Goal: Check status: Check status

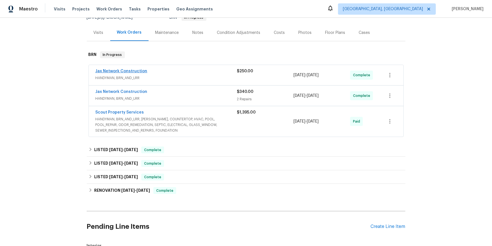
scroll to position [59, 0]
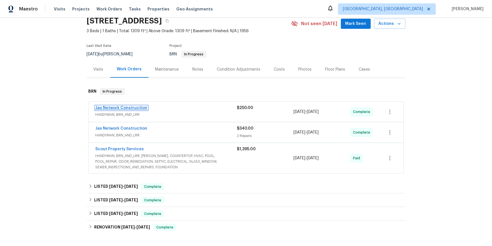
click at [154, 122] on div "Jax Network Construction HANDYMAN, BRN_AND_LRR $250.00 [DATE] - [DATE] Complete" at bounding box center [246, 112] width 315 height 20
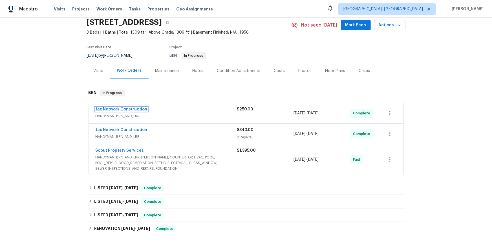
scroll to position [24, 0]
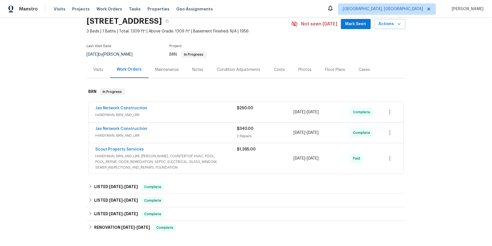
click at [159, 112] on div "Jax Network Construction" at bounding box center [167, 108] width 142 height 7
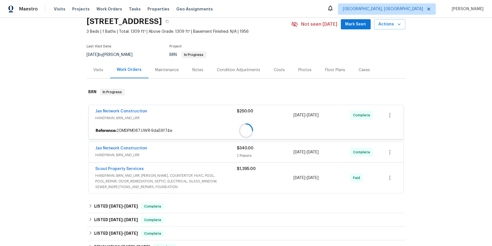
scroll to position [25, 0]
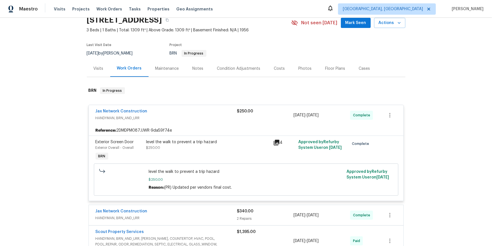
click at [163, 125] on div "Jax Network Construction HANDYMAN, BRN_AND_LRR $250.00 [DATE] - [DATE] Complete" at bounding box center [246, 115] width 315 height 20
click at [148, 113] on link "Jax Network Construction" at bounding box center [122, 111] width 52 height 4
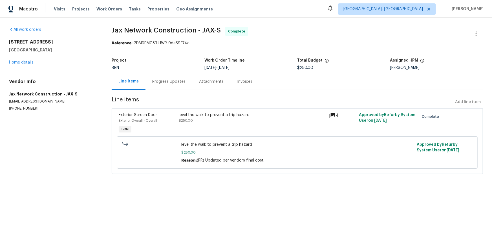
click at [185, 84] on div "Progress Updates" at bounding box center [168, 82] width 33 height 6
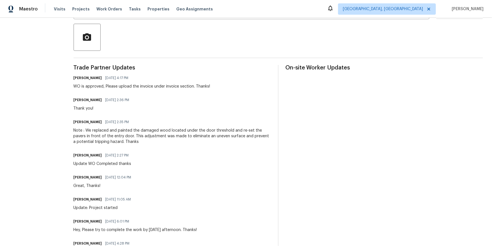
scroll to position [128, 0]
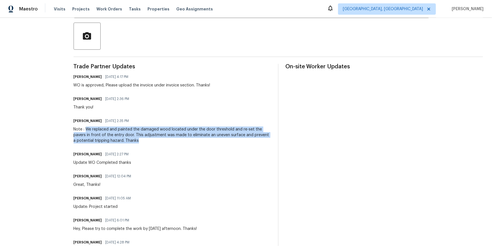
drag, startPoint x: 102, startPoint y: 165, endPoint x: 170, endPoint y: 174, distance: 68.6
click at [173, 143] on div "Note : We replaced and painted the damaged wood located under the door threshol…" at bounding box center [173, 134] width 198 height 17
copy div "We replaced and painted the damaged wood located under the door threshold and r…"
drag, startPoint x: 164, startPoint y: 170, endPoint x: 261, endPoint y: 53, distance: 151.9
click at [351, 81] on div "Send Message to Trade partner only Trade partner only ​ x ​ Request response Se…" at bounding box center [279, 168] width 410 height 413
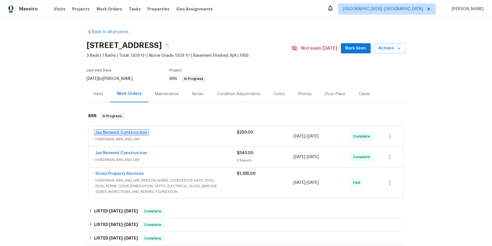
click at [126, 134] on link "Jax Network Construction" at bounding box center [122, 132] width 52 height 4
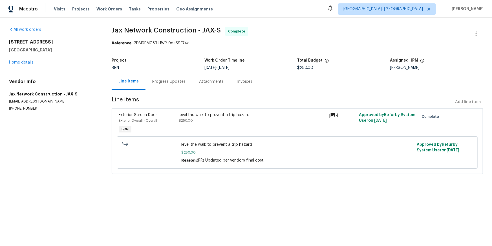
click at [336, 118] on icon at bounding box center [333, 116] width 6 height 6
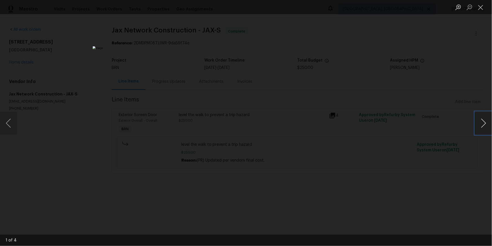
click at [482, 124] on button "Next image" at bounding box center [484, 123] width 17 height 23
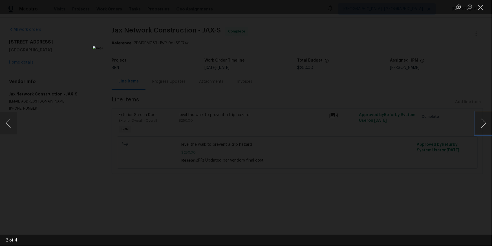
click at [482, 124] on button "Next image" at bounding box center [484, 123] width 17 height 23
click at [482, 116] on button "Next image" at bounding box center [484, 123] width 17 height 23
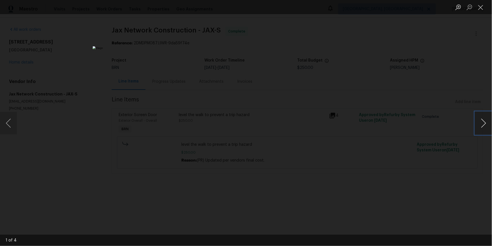
click at [482, 116] on button "Next image" at bounding box center [484, 123] width 17 height 23
click at [478, 120] on button "Next image" at bounding box center [484, 123] width 17 height 23
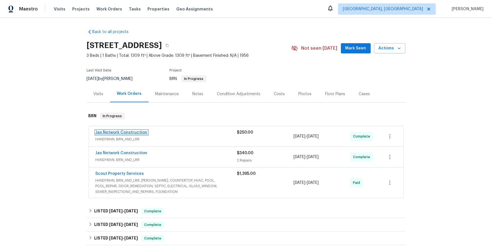
click at [148, 134] on link "Jax Network Construction" at bounding box center [122, 132] width 52 height 4
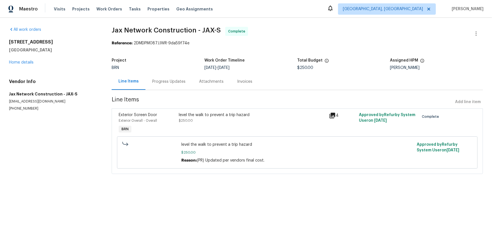
click at [336, 119] on icon at bounding box center [332, 115] width 7 height 7
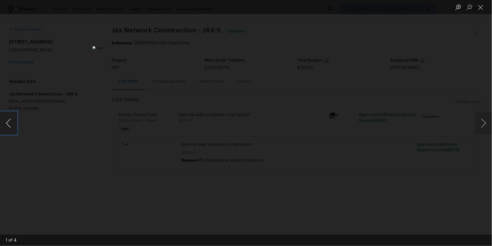
click at [6, 122] on button "Previous image" at bounding box center [8, 123] width 17 height 23
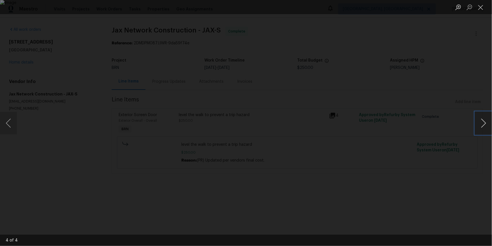
click at [483, 121] on button "Next image" at bounding box center [484, 123] width 17 height 23
click at [481, 117] on button "Next image" at bounding box center [484, 123] width 17 height 23
